Goal: Complete application form

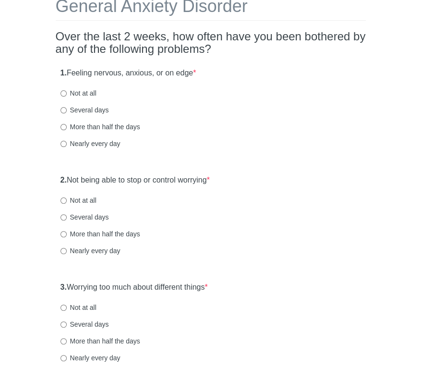
scroll to position [96, 0]
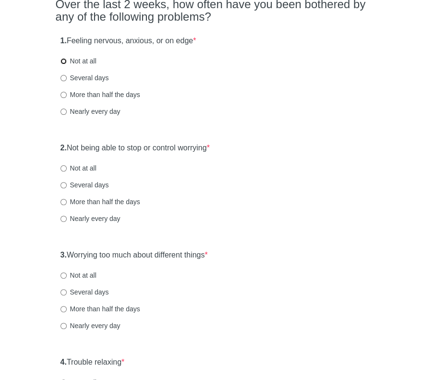
click at [63, 61] on input "Not at all" at bounding box center [63, 61] width 6 height 6
radio input "true"
click at [62, 170] on input "Not at all" at bounding box center [63, 168] width 6 height 6
radio input "true"
click at [63, 275] on input "Not at all" at bounding box center [63, 275] width 6 height 6
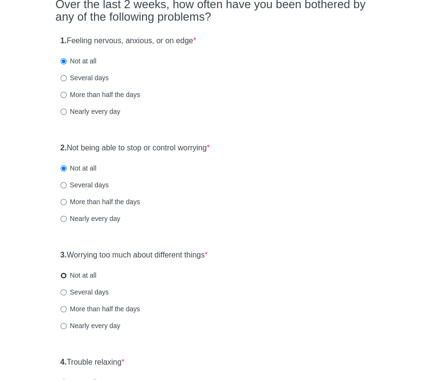
radio input "true"
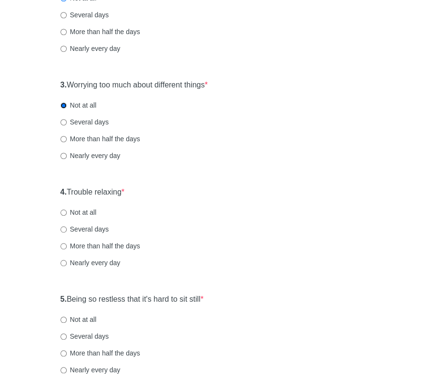
scroll to position [288, 0]
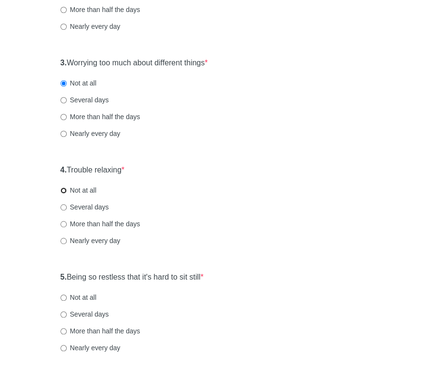
click at [65, 187] on input "Not at all" at bounding box center [63, 190] width 6 height 6
radio input "true"
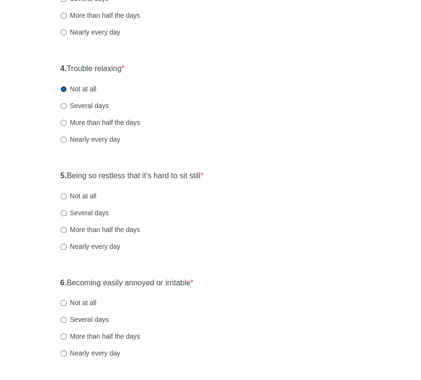
scroll to position [432, 0]
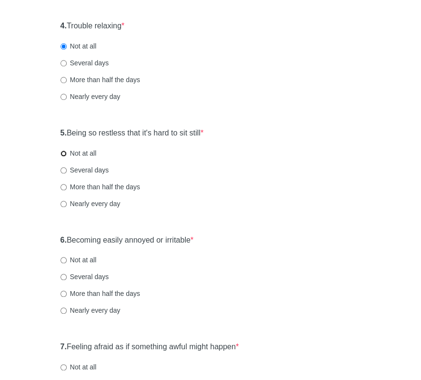
click at [63, 153] on input "Not at all" at bounding box center [63, 153] width 6 height 6
radio input "true"
click at [63, 259] on input "Not at all" at bounding box center [63, 260] width 6 height 6
radio input "true"
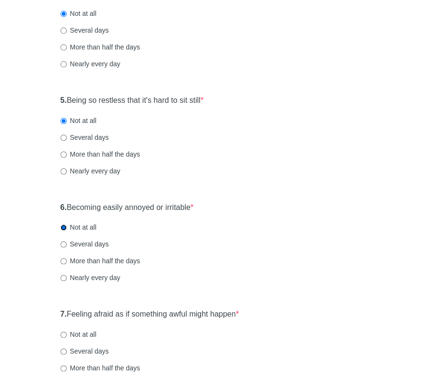
scroll to position [528, 0]
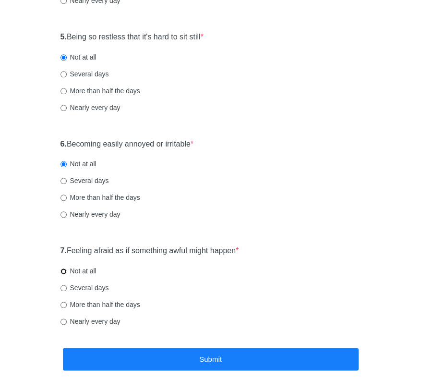
click at [64, 268] on input "Not at all" at bounding box center [63, 271] width 6 height 6
radio input "true"
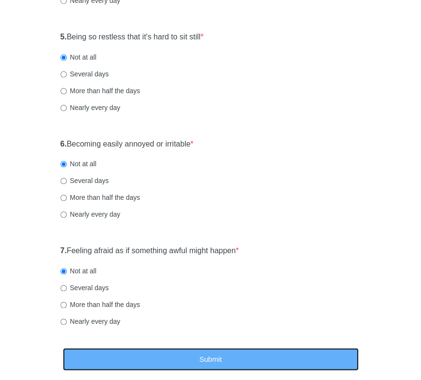
click at [214, 360] on button "Submit" at bounding box center [211, 358] width 296 height 23
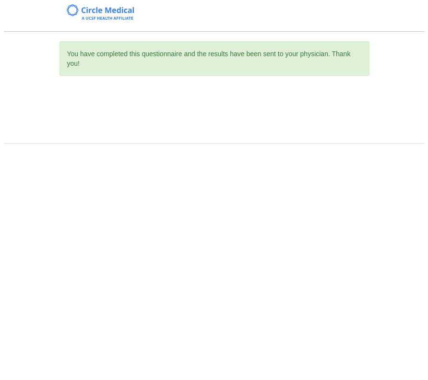
scroll to position [0, 0]
